Goal: Information Seeking & Learning: Learn about a topic

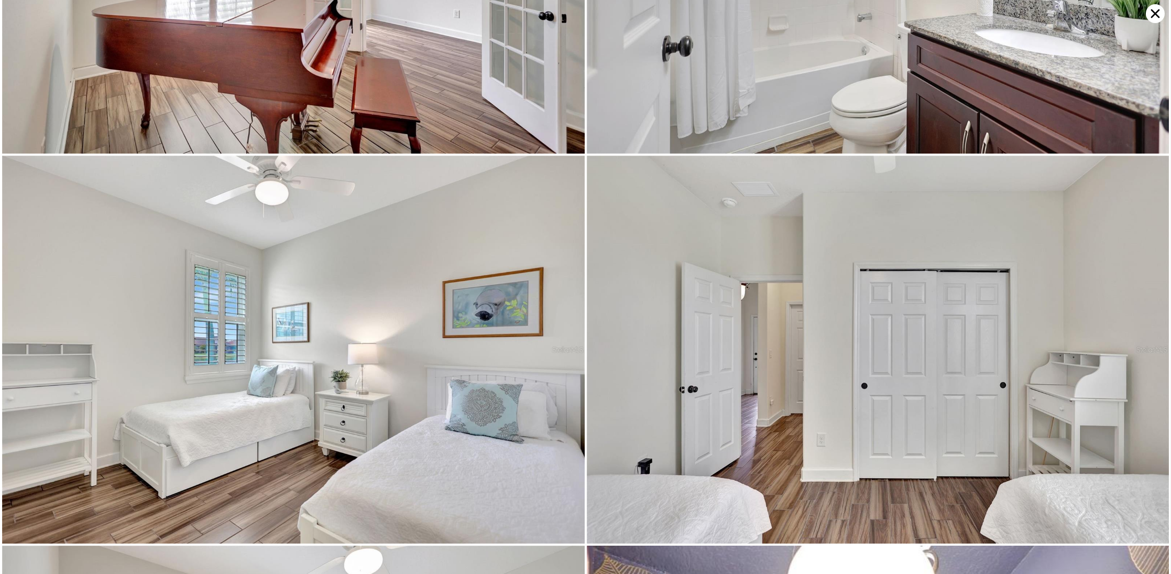
scroll to position [3483, 0]
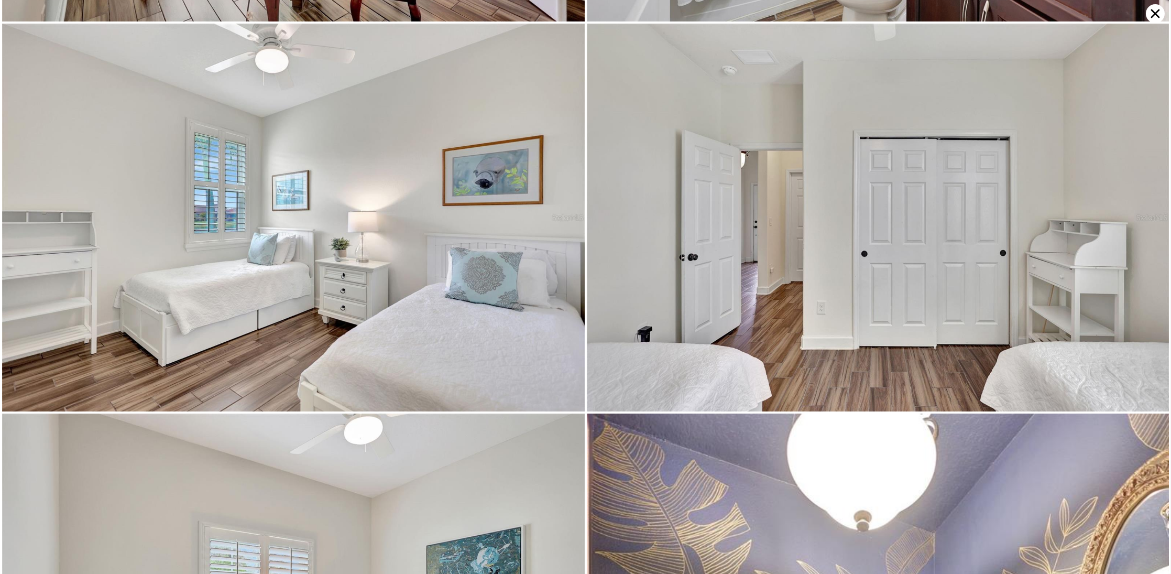
click at [1152, 18] on icon at bounding box center [1155, 13] width 19 height 19
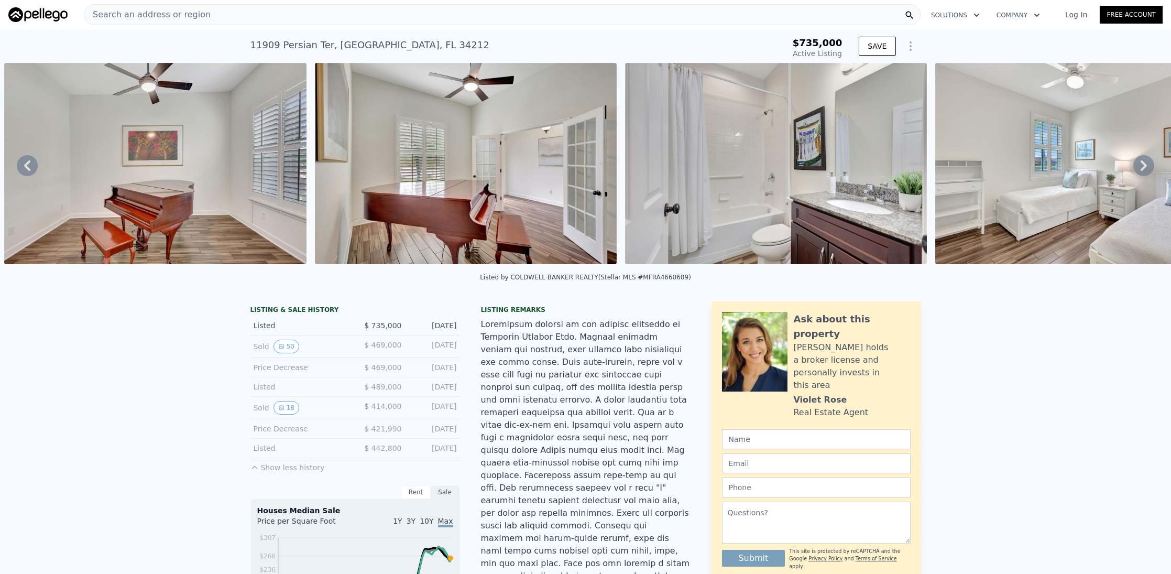
click at [1059, 173] on img at bounding box center [1086, 163] width 302 height 201
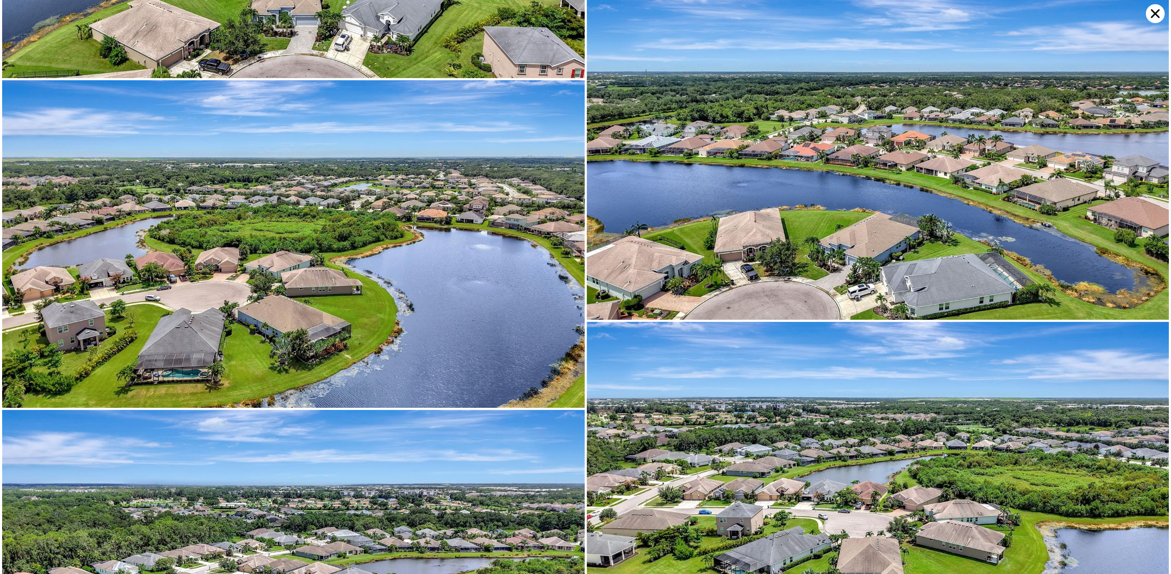
scroll to position [11561, 0]
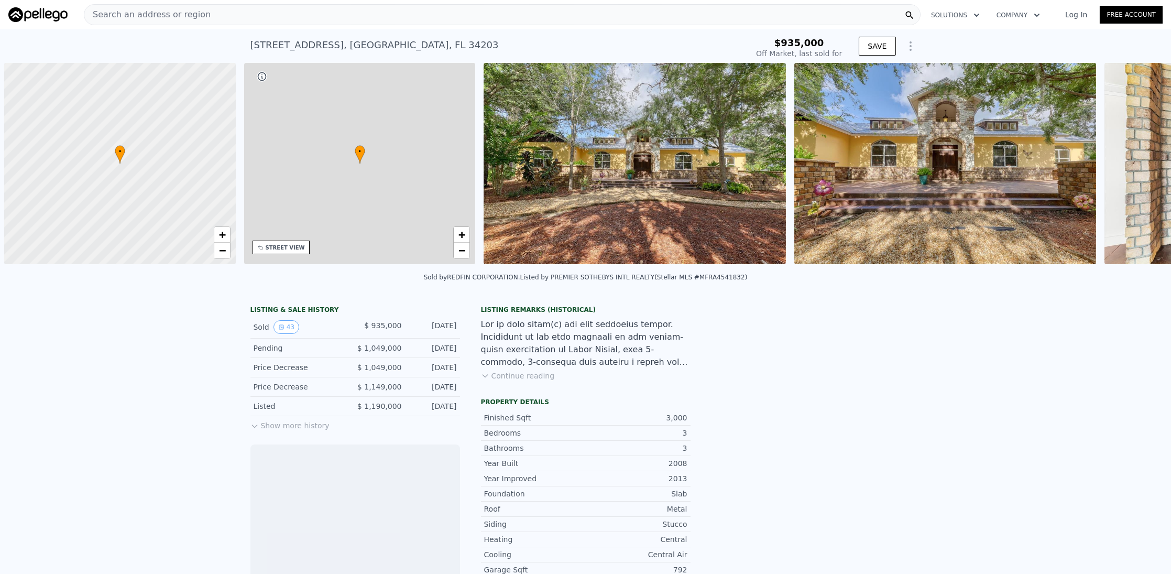
scroll to position [0, 4]
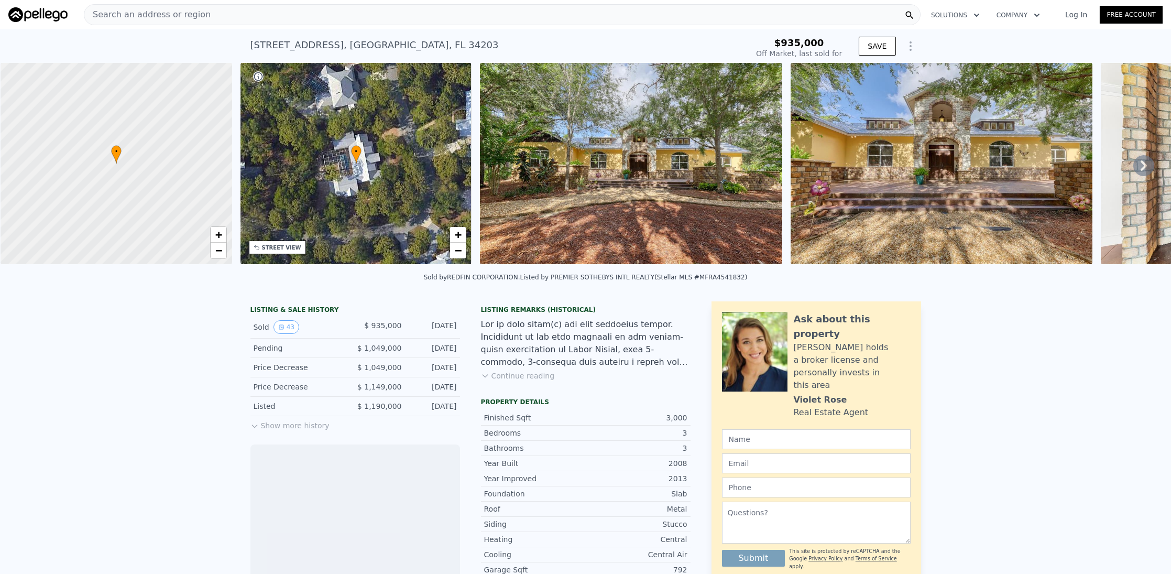
click at [260, 431] on button "Show more history" at bounding box center [289, 423] width 79 height 15
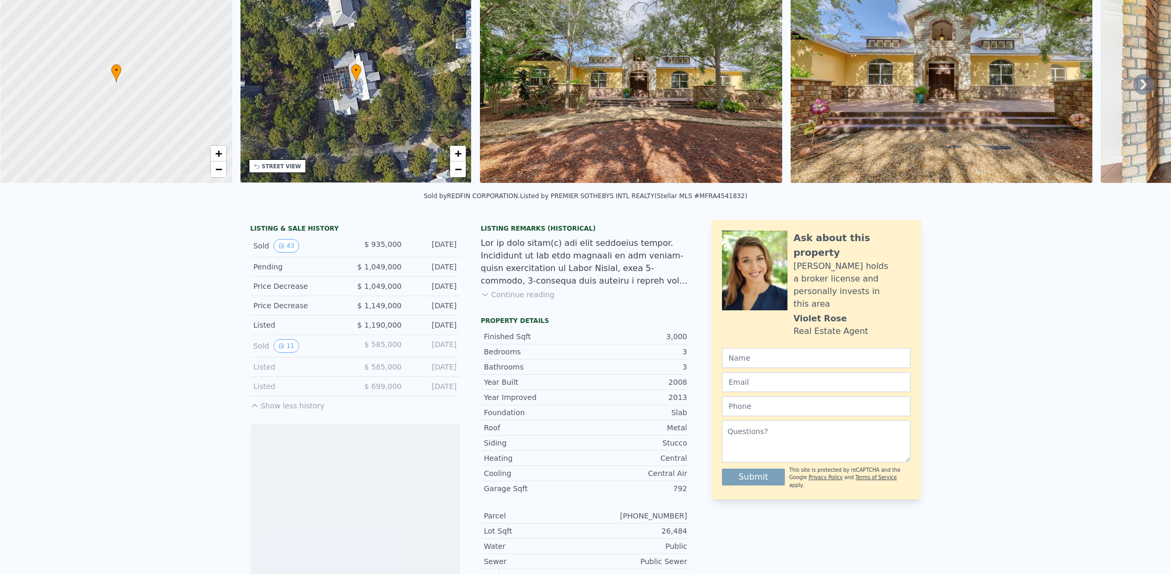
scroll to position [153, 0]
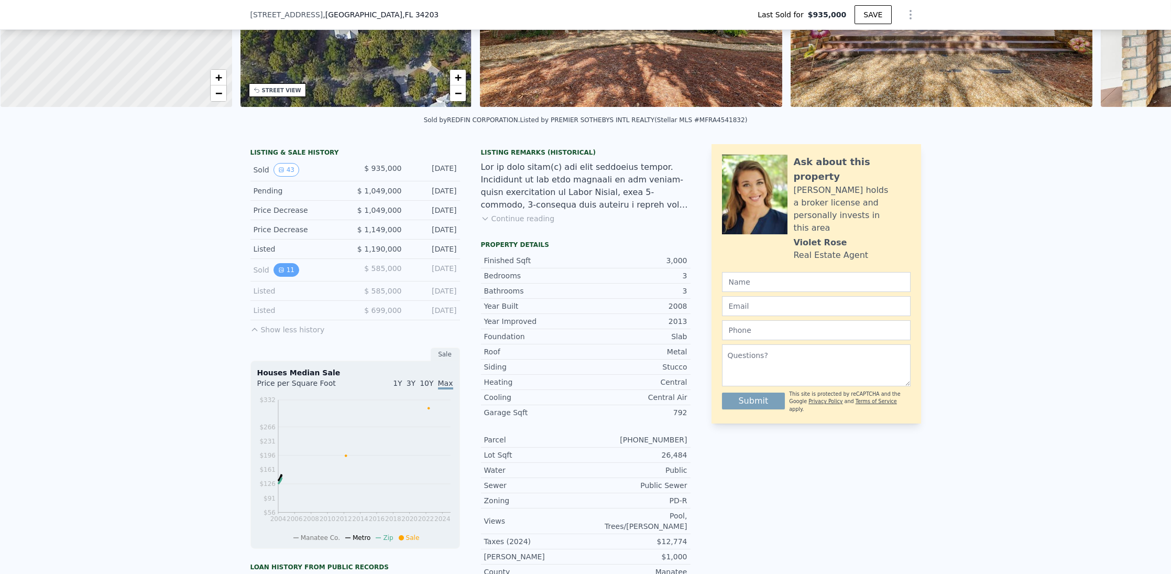
click at [281, 273] on button "11" at bounding box center [286, 270] width 26 height 14
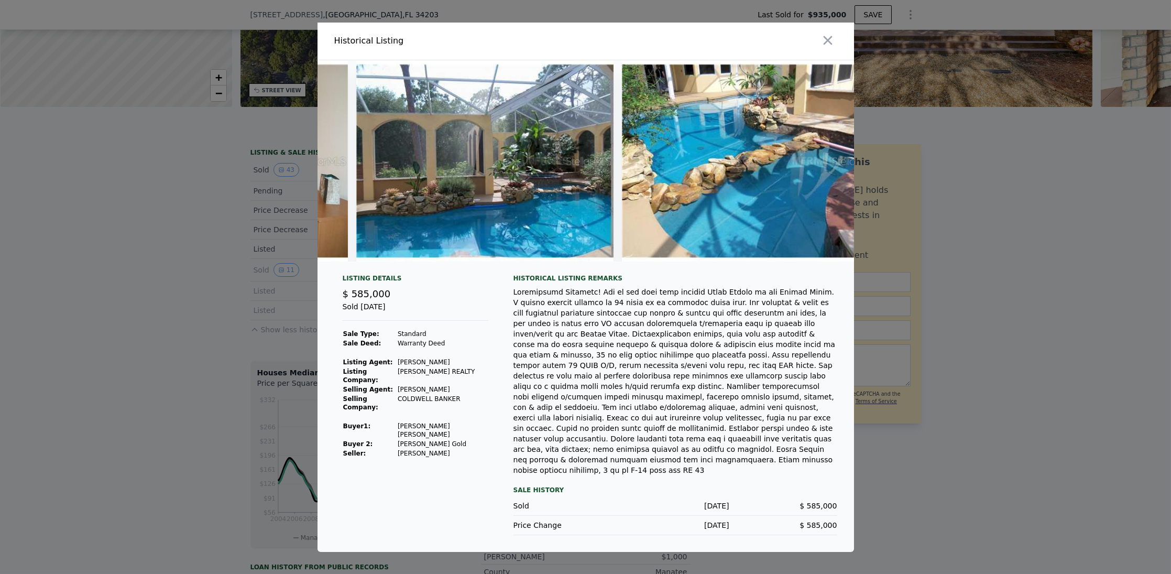
scroll to position [0, 2089]
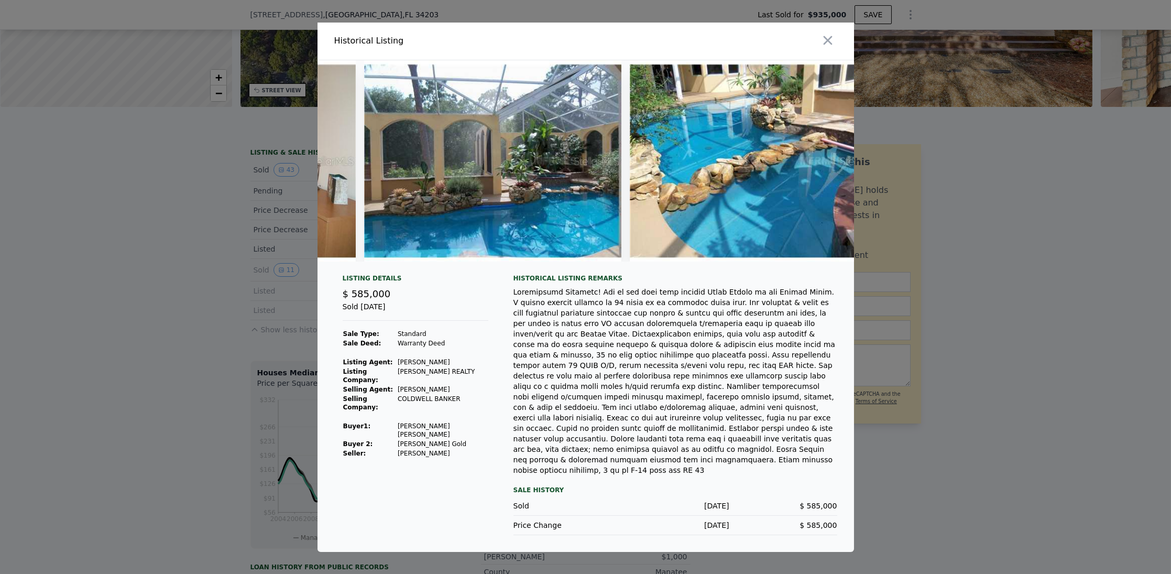
click at [801, 520] on div "$ 585,000" at bounding box center [783, 525] width 108 height 10
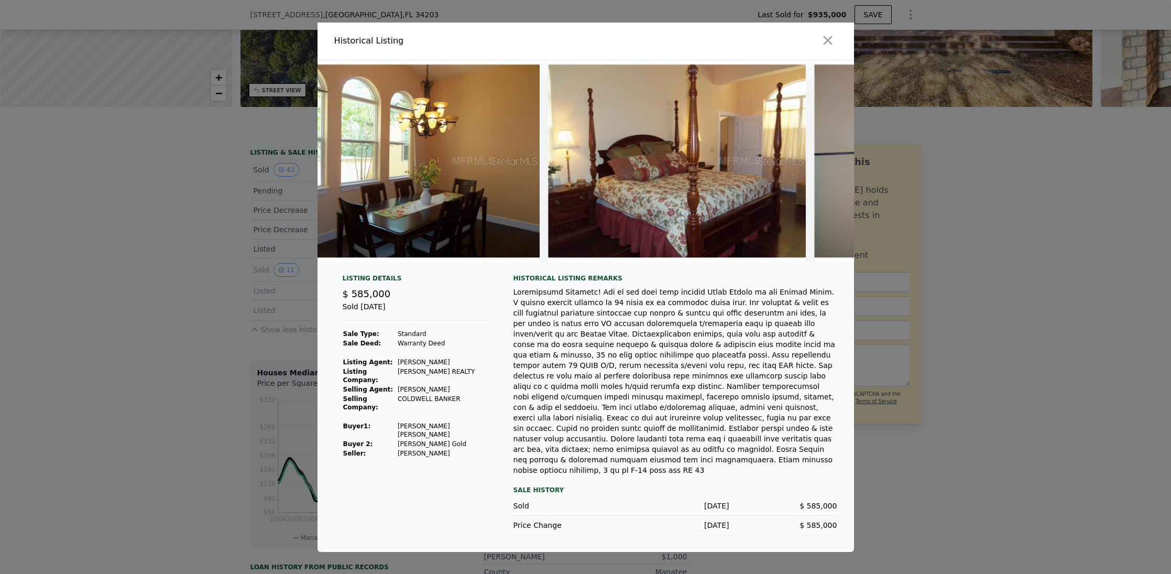
scroll to position [0, 86]
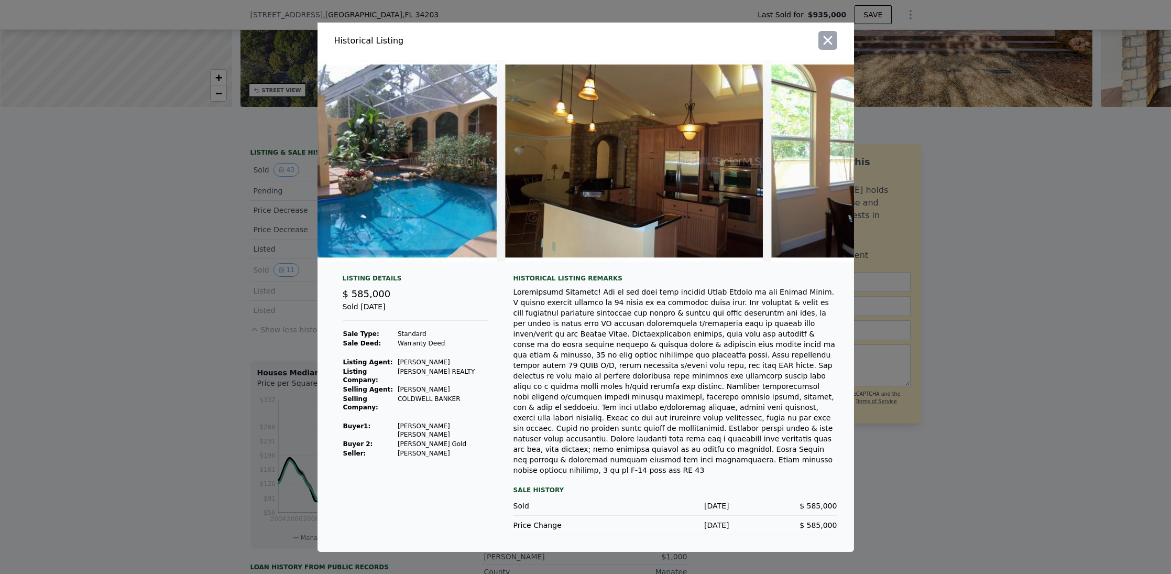
click at [833, 48] on icon "button" at bounding box center [827, 40] width 15 height 15
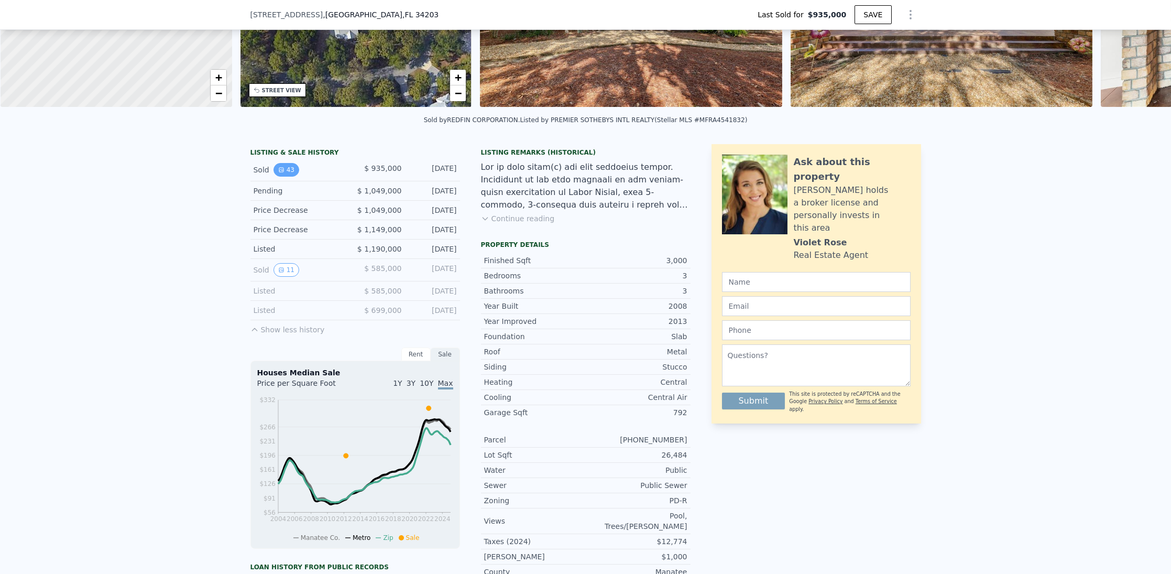
click at [279, 172] on icon "View historical data" at bounding box center [281, 170] width 4 height 4
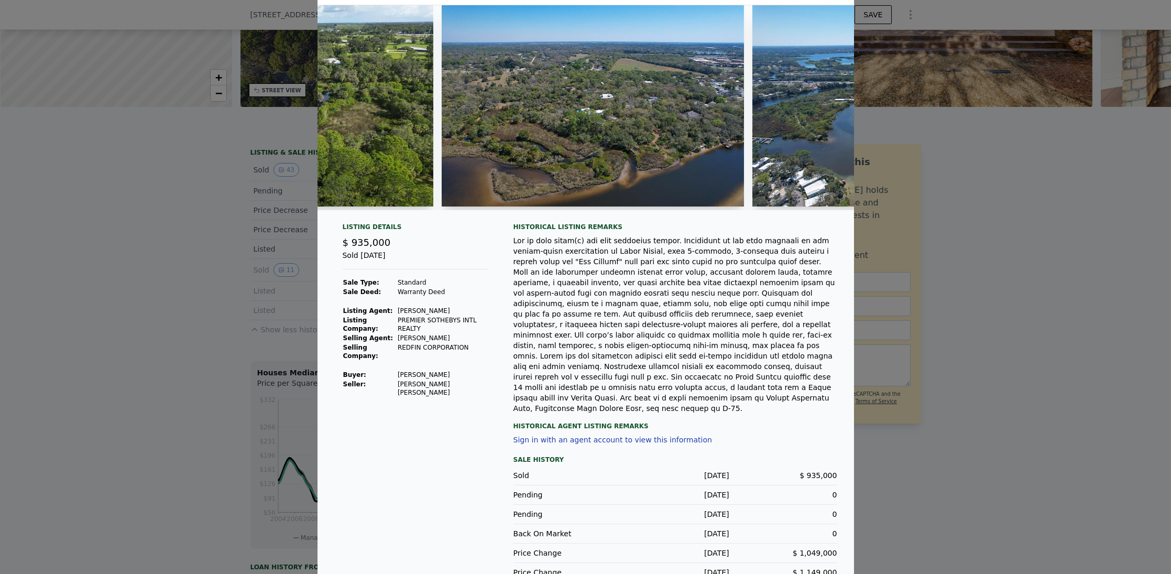
scroll to position [51, 0]
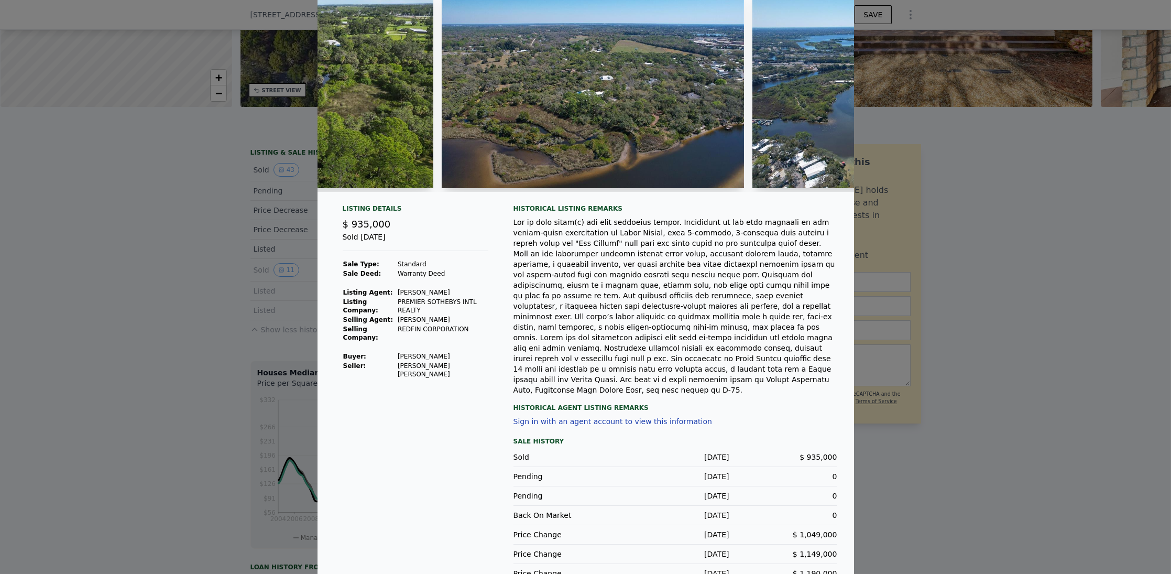
click at [557, 322] on div at bounding box center [675, 306] width 324 height 178
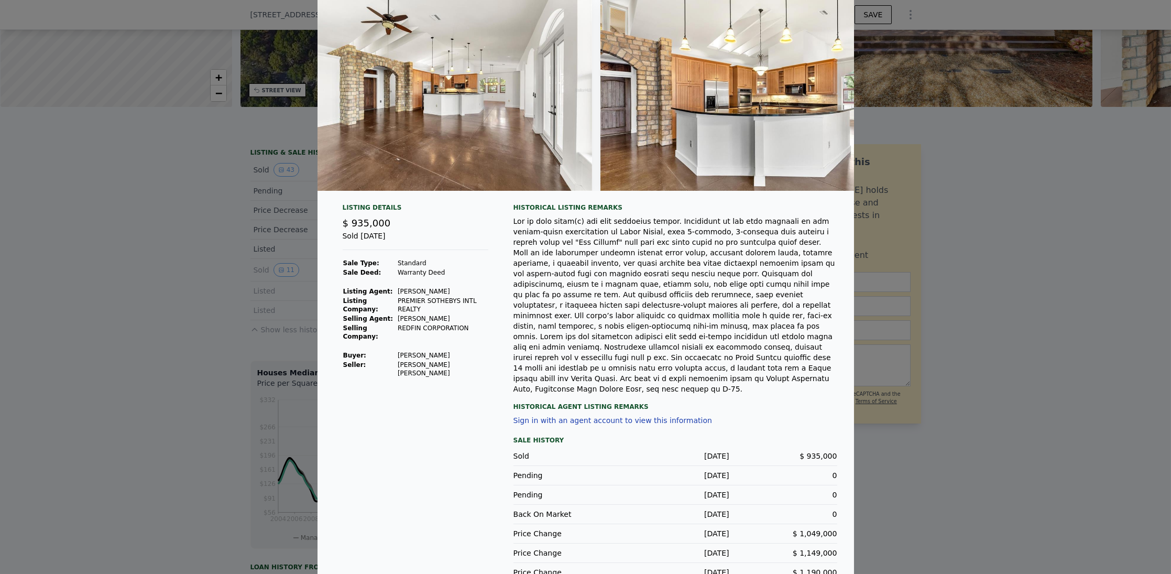
scroll to position [0, 2354]
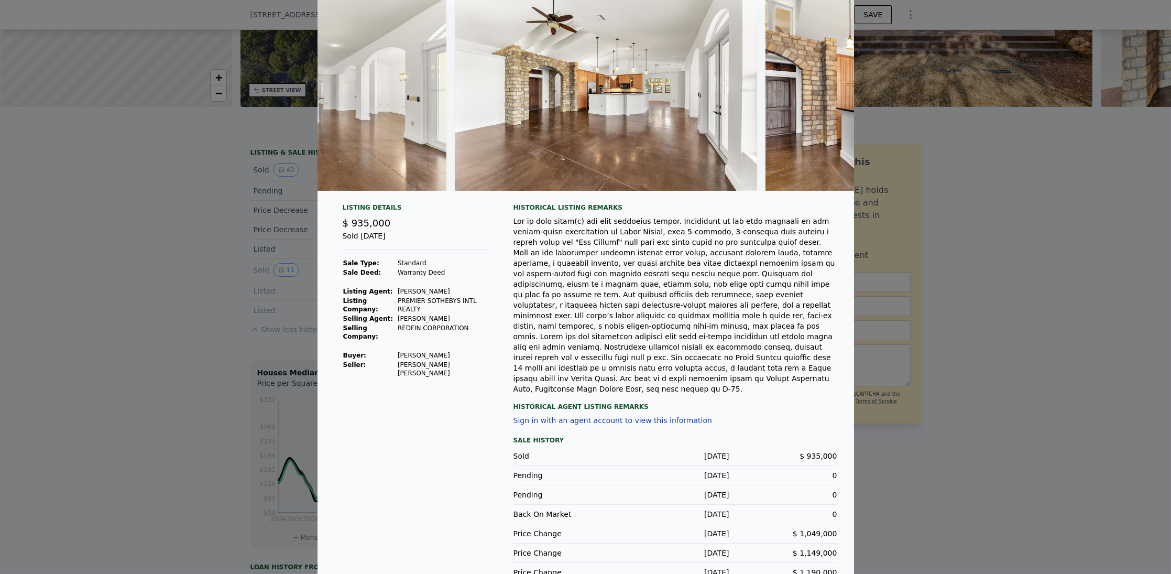
click at [296, 134] on div at bounding box center [585, 287] width 1171 height 574
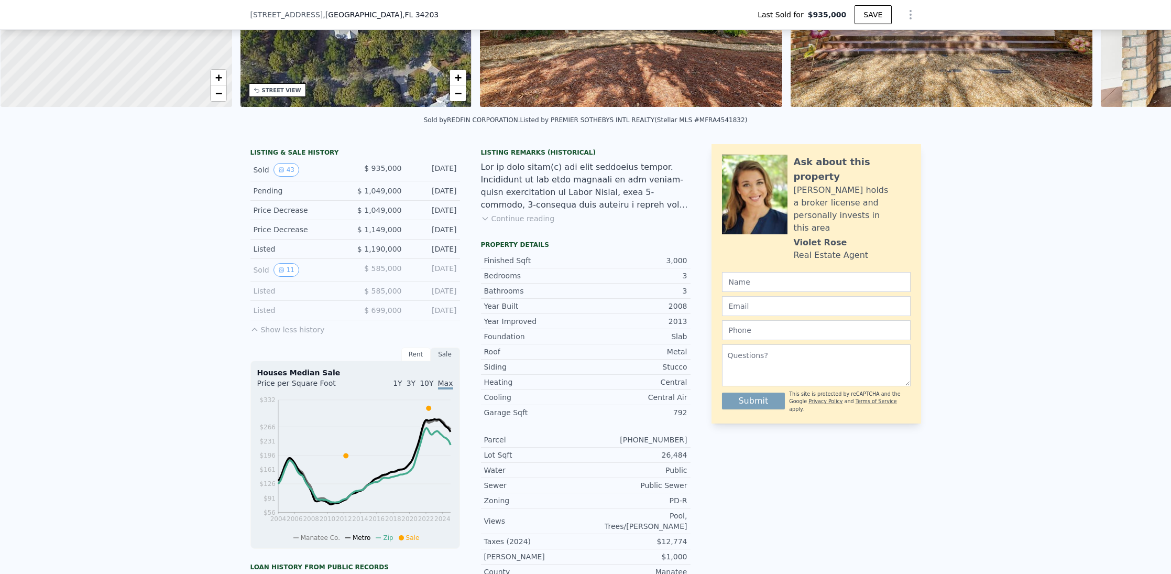
scroll to position [69, 0]
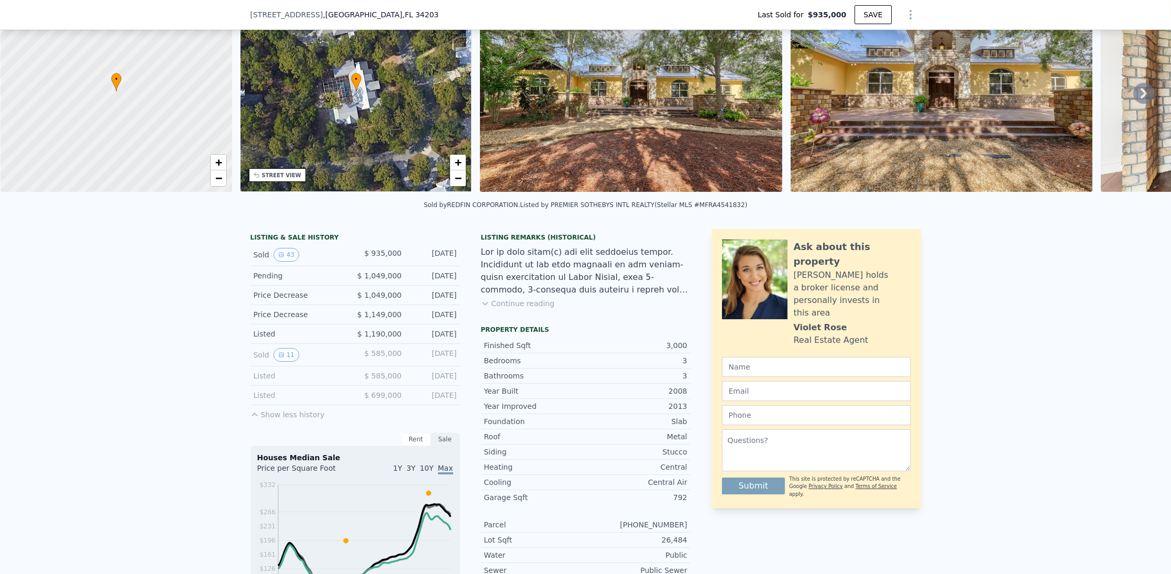
click at [535, 296] on div at bounding box center [586, 271] width 210 height 50
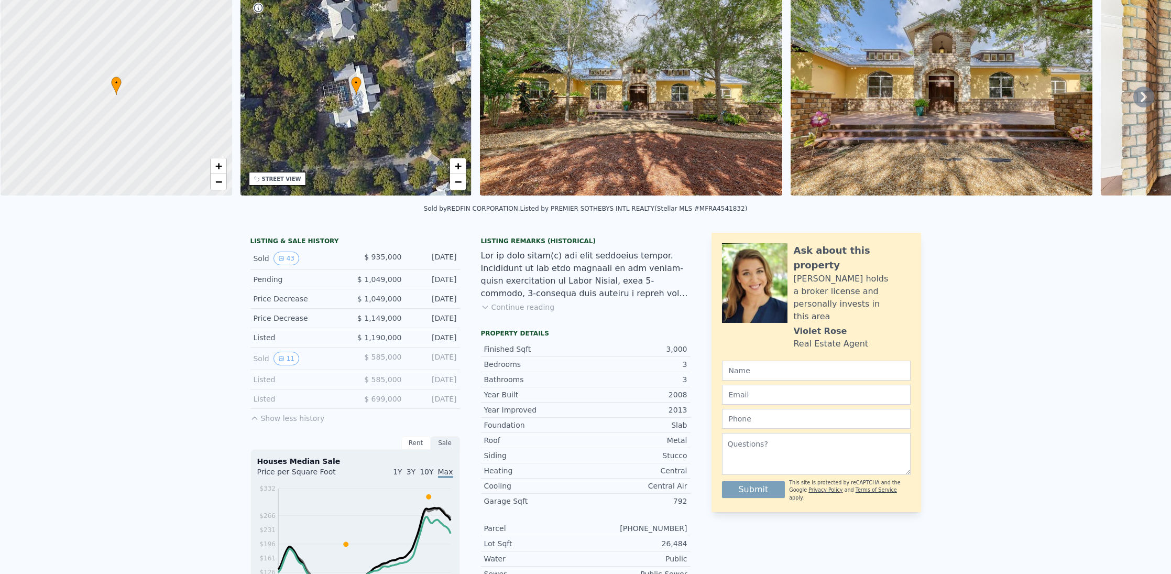
scroll to position [3, 0]
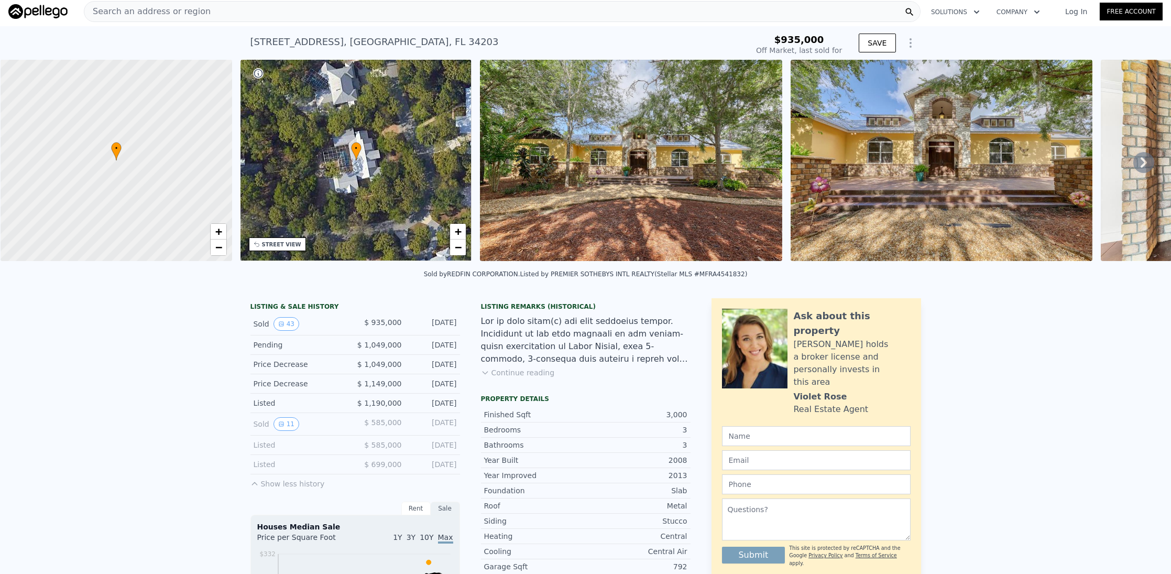
click at [1142, 166] on icon at bounding box center [1143, 162] width 21 height 21
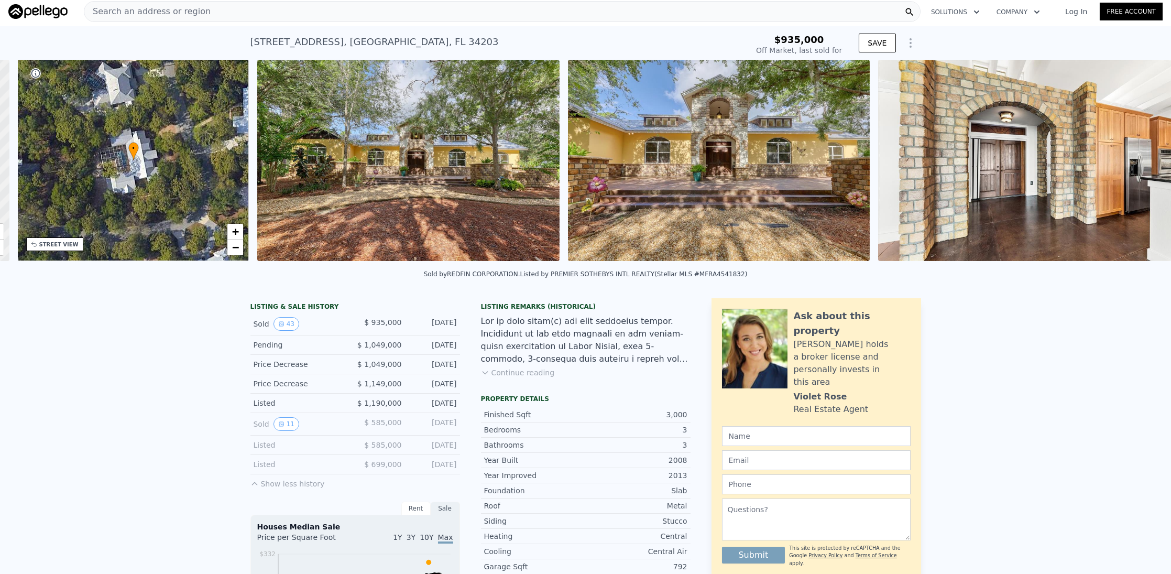
scroll to position [0, 244]
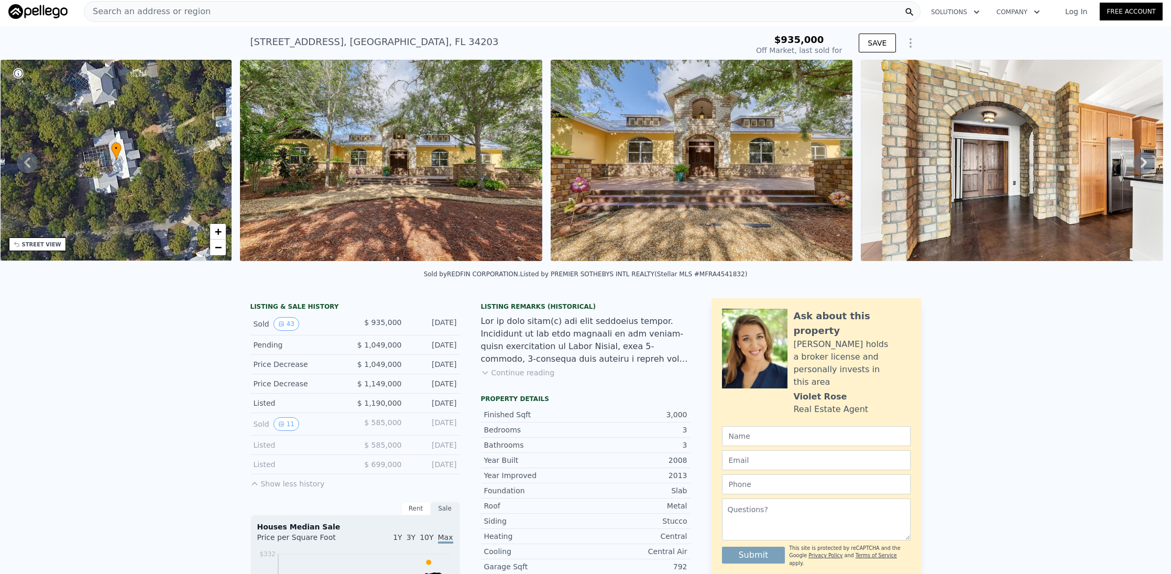
click at [1142, 166] on icon at bounding box center [1143, 162] width 21 height 21
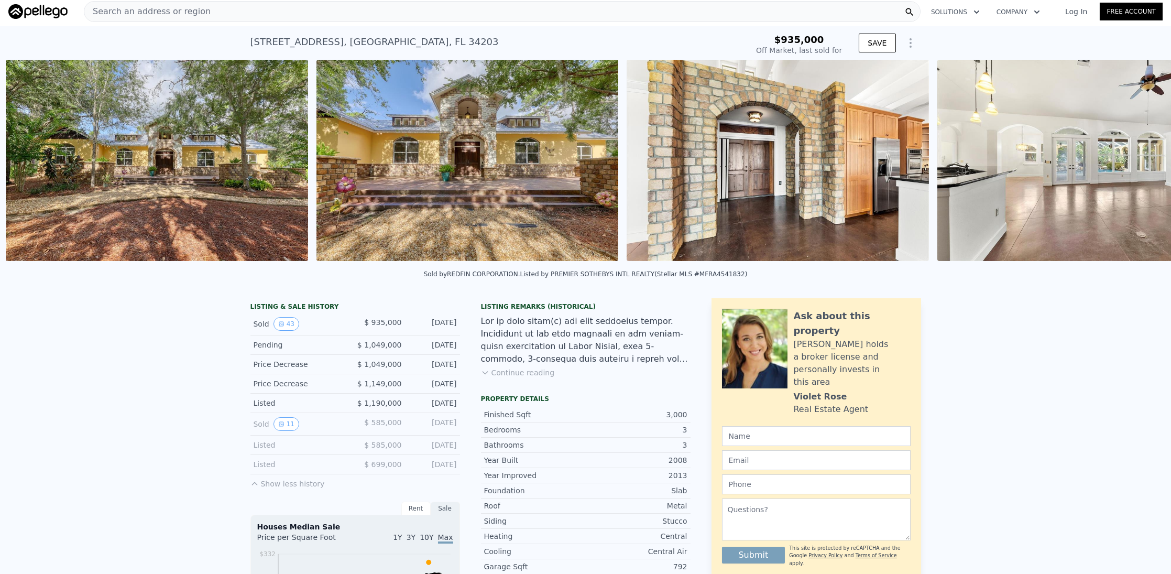
scroll to position [0, 479]
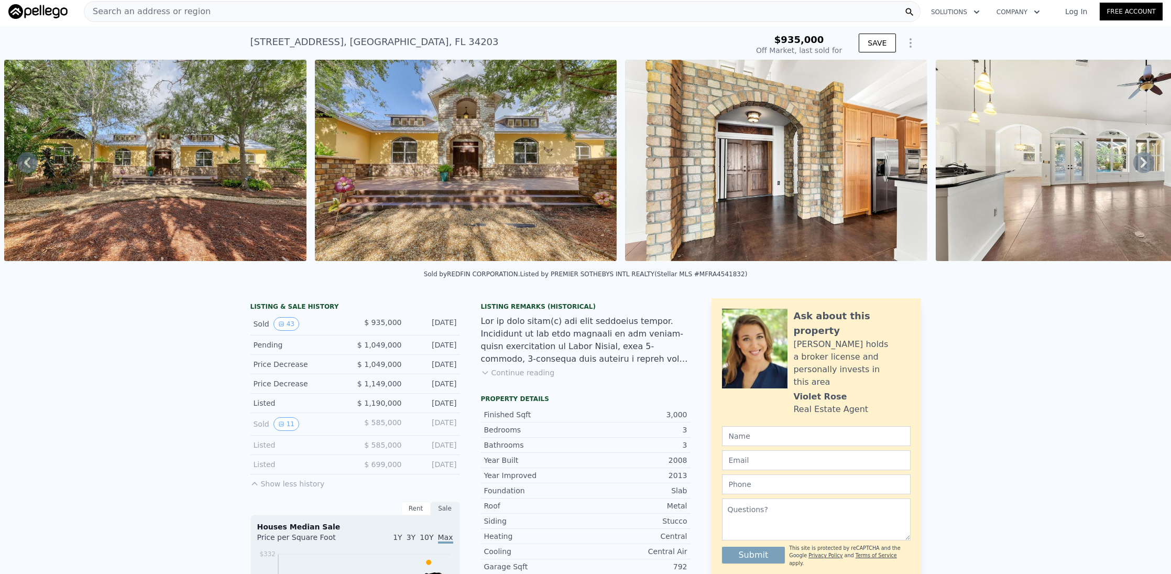
type input "$ 1,304,000"
type input "$ 210,261"
